Goal: Navigation & Orientation: Find specific page/section

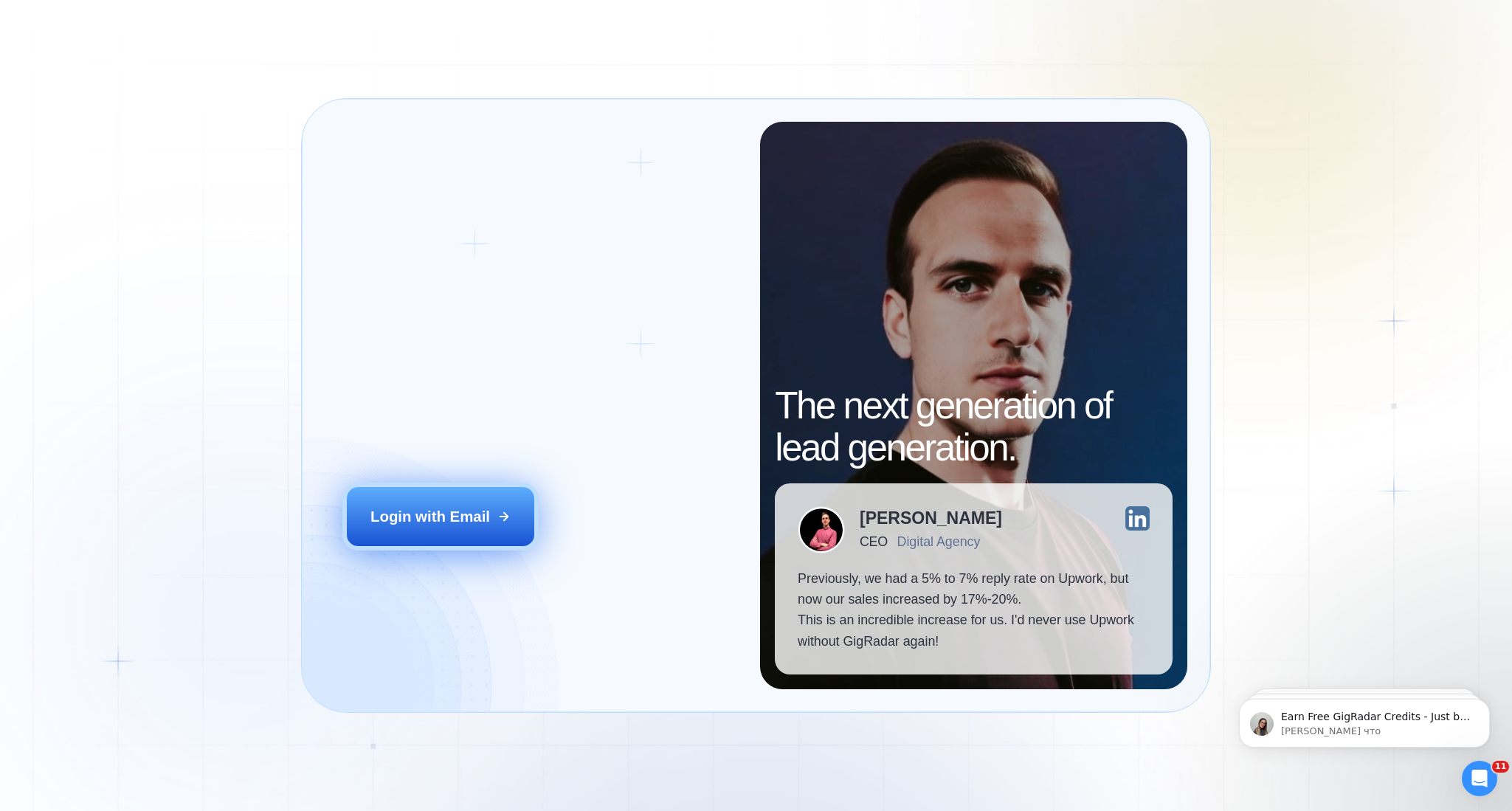
click at [487, 524] on div "Login with Email" at bounding box center [429, 516] width 119 height 20
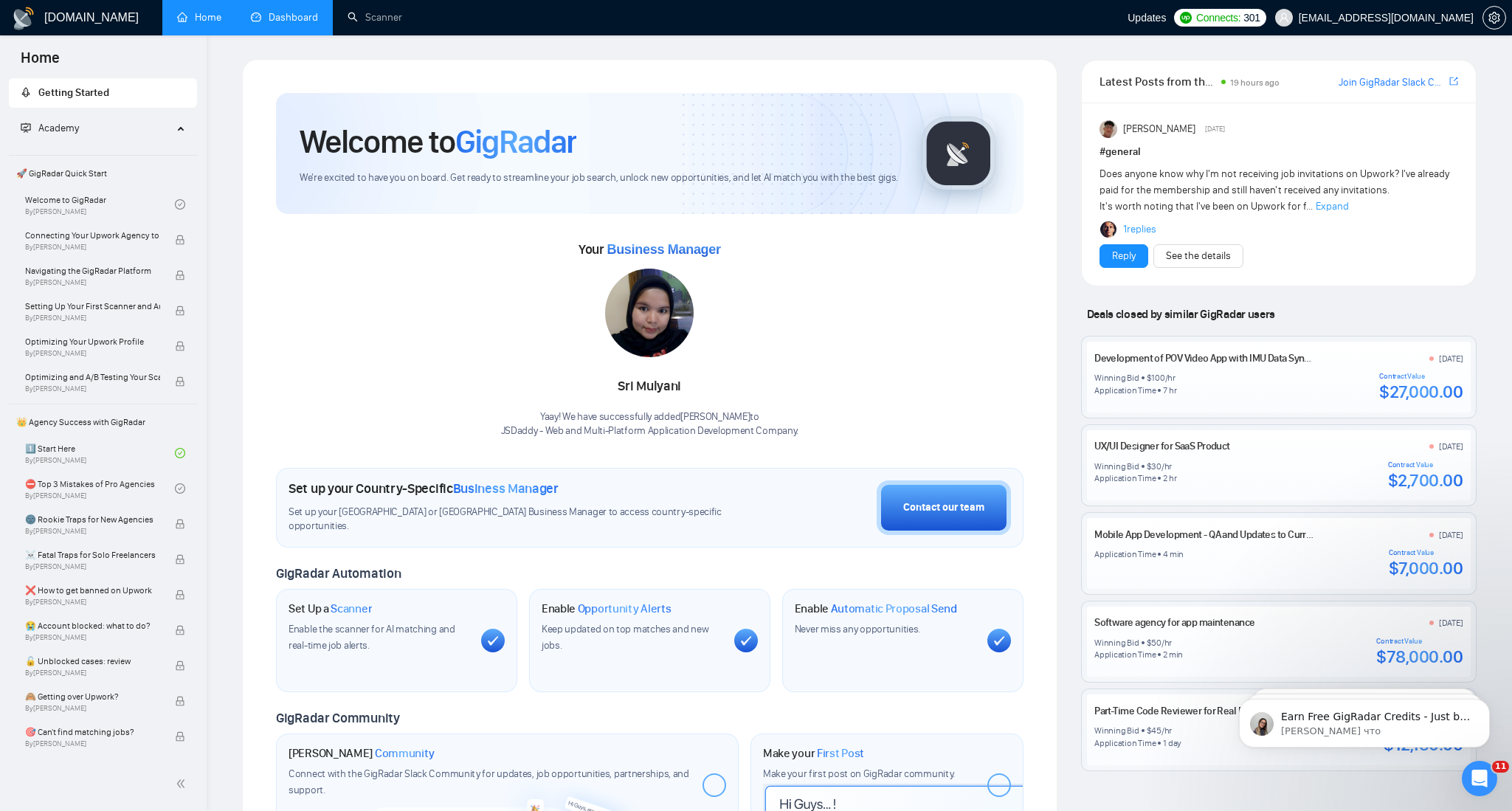
click at [286, 11] on link "Dashboard" at bounding box center [284, 17] width 67 height 13
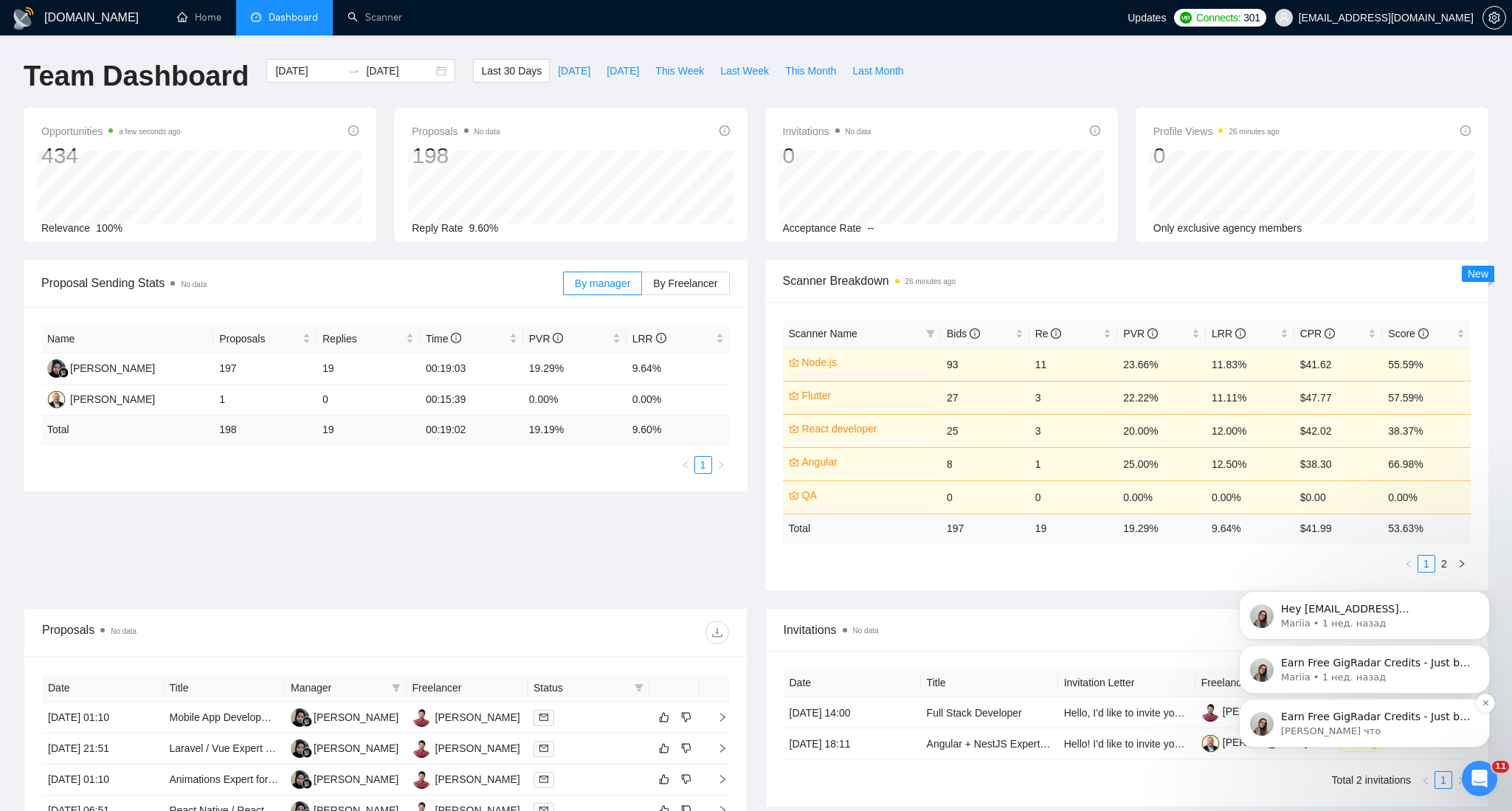
click at [1375, 727] on p "[PERSON_NAME] что" at bounding box center [1376, 731] width 190 height 14
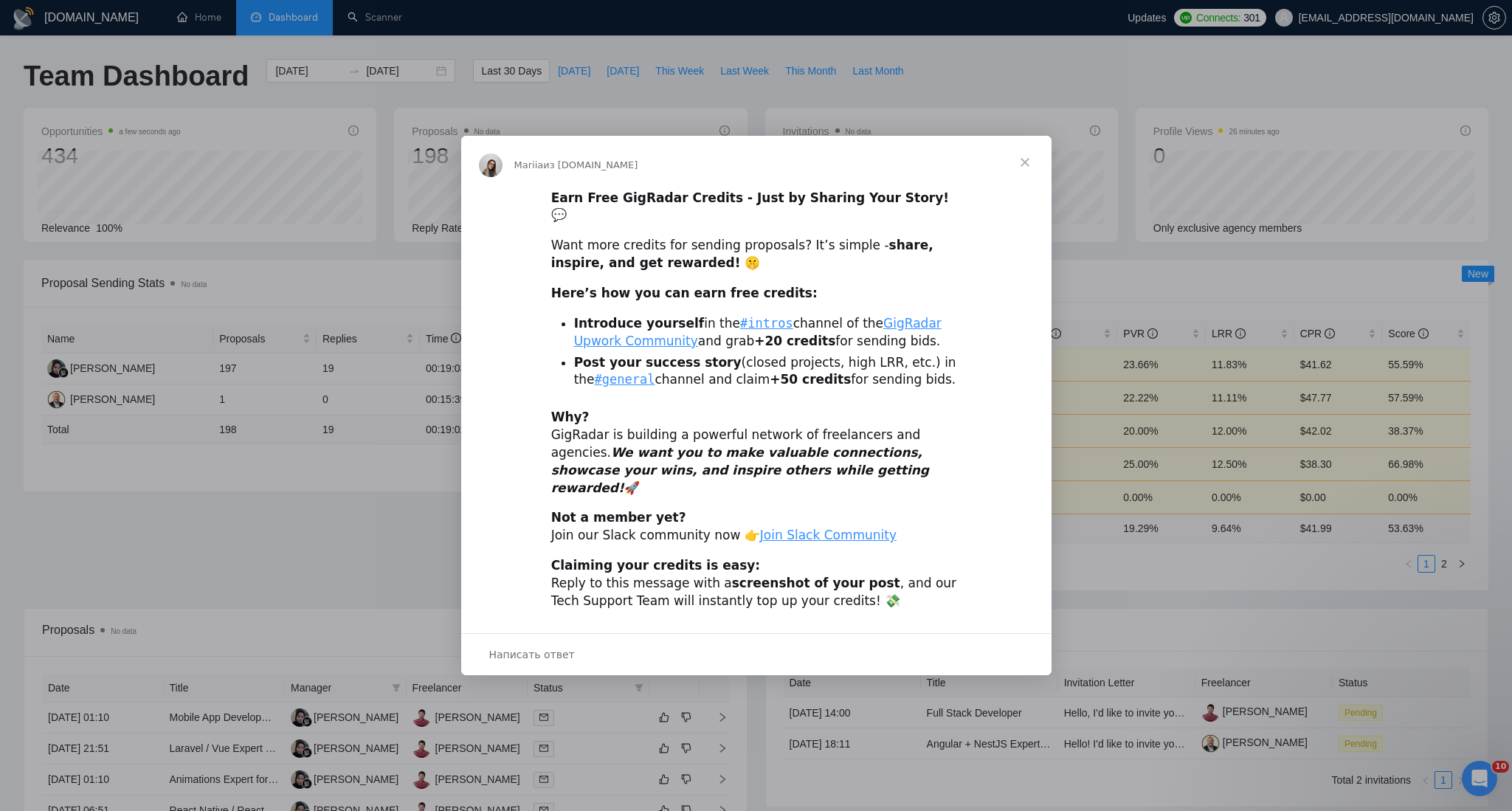
click at [1029, 182] on span "Закрыть" at bounding box center [1025, 162] width 53 height 53
